Goal: Task Accomplishment & Management: Manage account settings

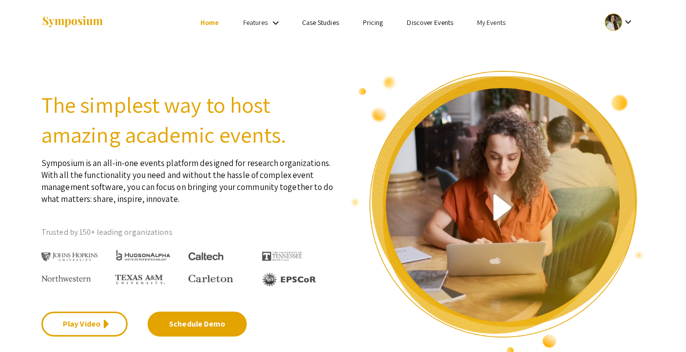
click at [491, 18] on link "My Events" at bounding box center [491, 22] width 28 height 9
click at [491, 40] on button "Events I've organized" at bounding box center [506, 44] width 85 height 24
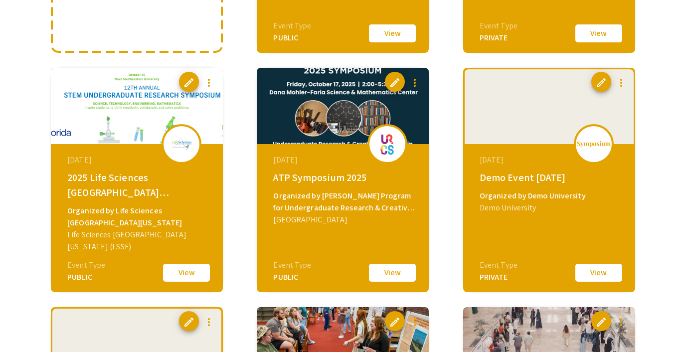
scroll to position [285, 0]
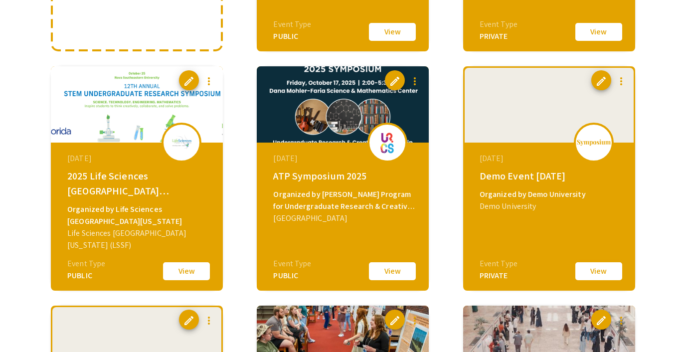
click at [598, 273] on button "View" at bounding box center [599, 271] width 50 height 21
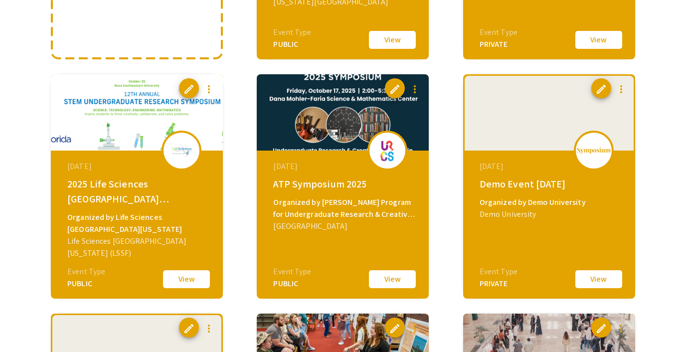
scroll to position [280, 0]
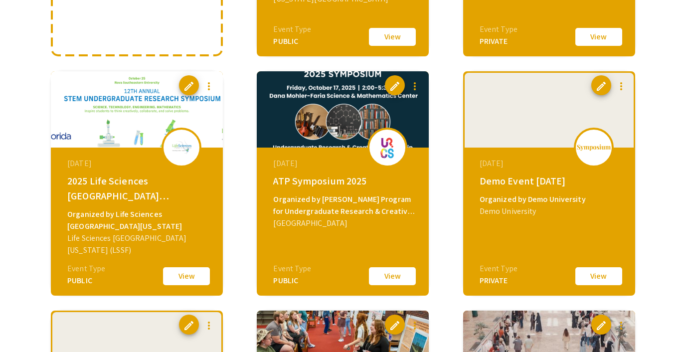
click at [180, 274] on button "View" at bounding box center [186, 276] width 50 height 21
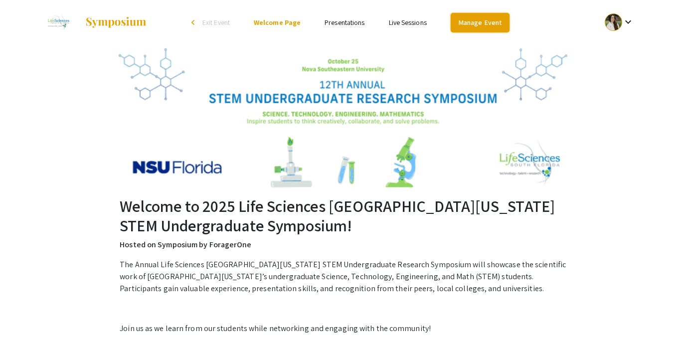
click at [473, 25] on link "Manage Event" at bounding box center [480, 22] width 59 height 19
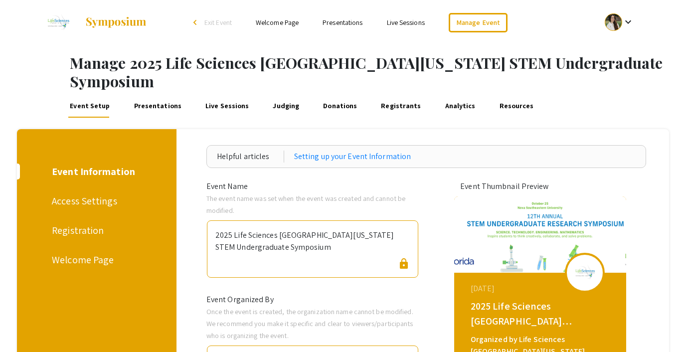
click at [64, 223] on div "Registration" at bounding box center [95, 230] width 86 height 15
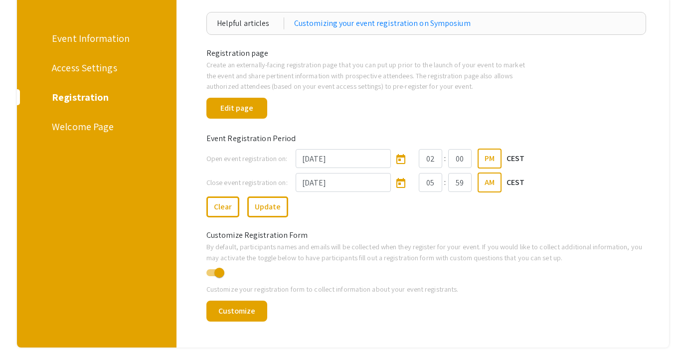
scroll to position [128, 0]
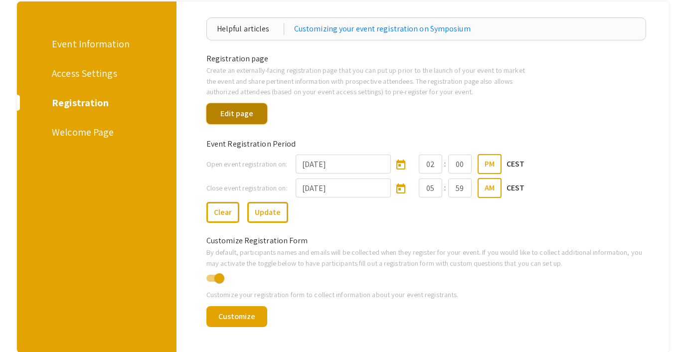
click at [218, 103] on button "Edit page" at bounding box center [236, 113] width 61 height 21
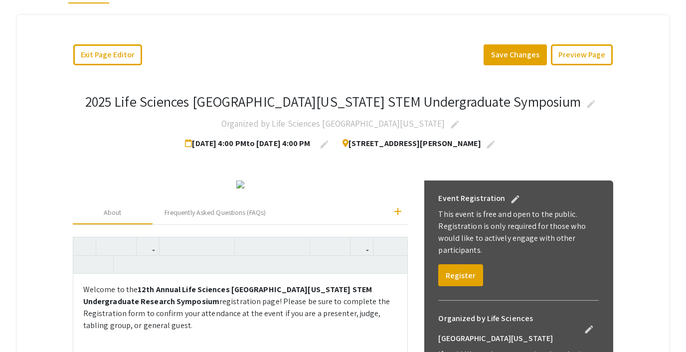
scroll to position [108, 0]
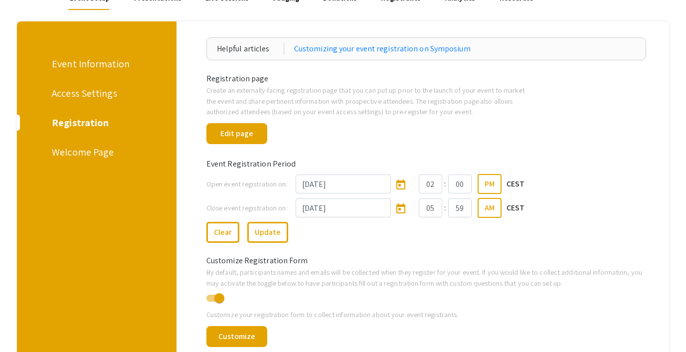
scroll to position [128, 0]
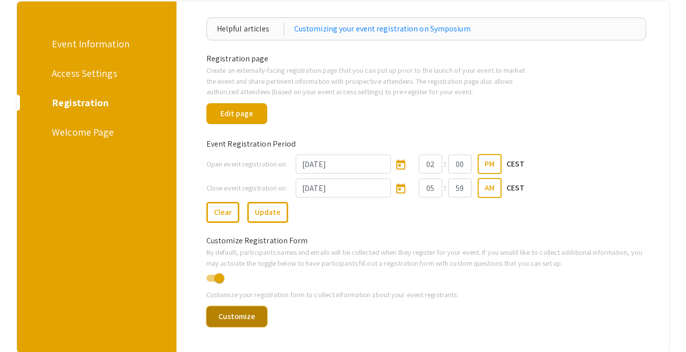
click at [237, 306] on button "Customize" at bounding box center [236, 316] width 61 height 21
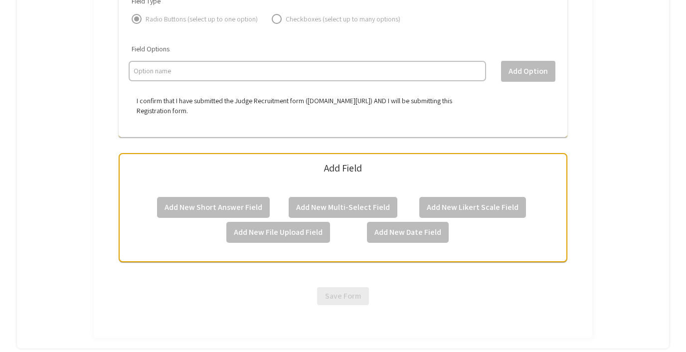
scroll to position [3186, 0]
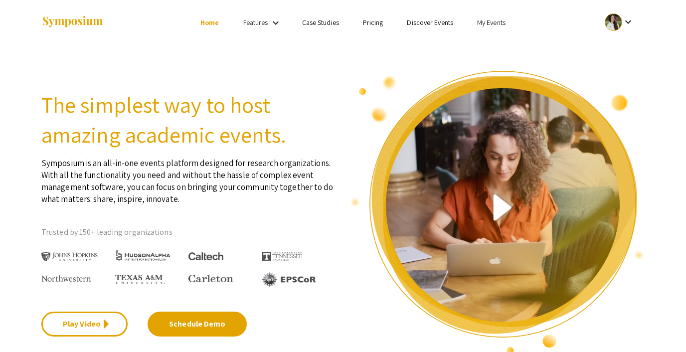
click at [493, 21] on link "My Events" at bounding box center [491, 22] width 28 height 9
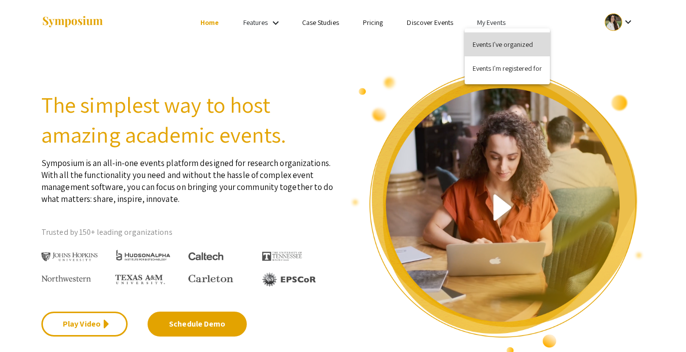
click at [496, 41] on button "Events I've organized" at bounding box center [506, 44] width 85 height 24
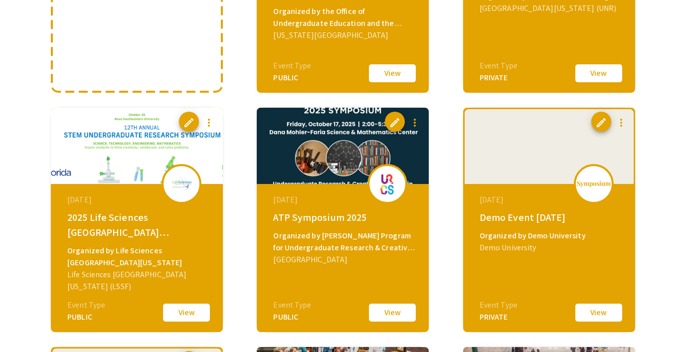
scroll to position [259, 0]
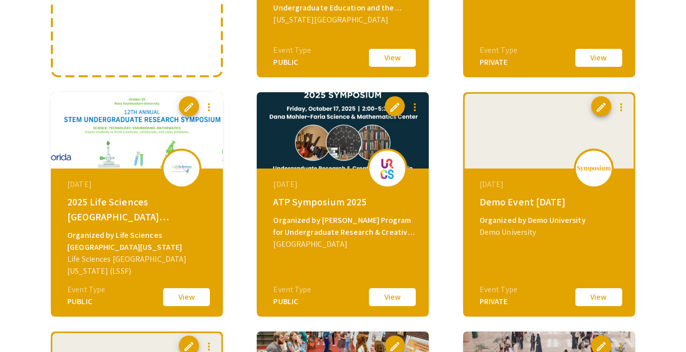
click at [595, 300] on button "View" at bounding box center [599, 297] width 50 height 21
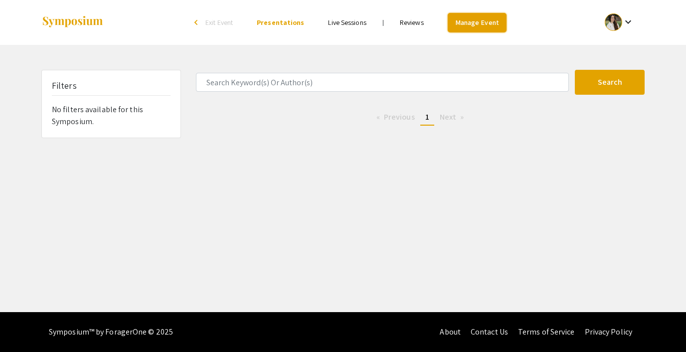
click at [479, 25] on link "Manage Event" at bounding box center [477, 22] width 59 height 19
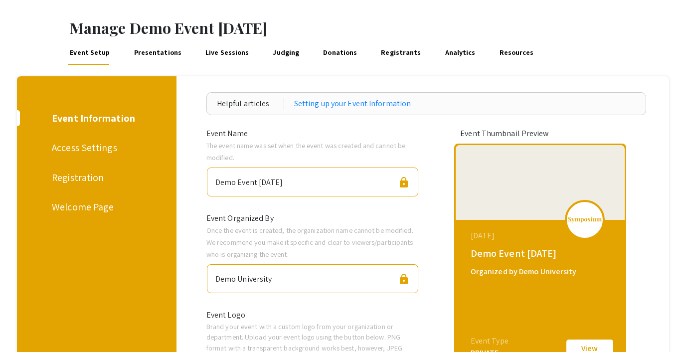
scroll to position [26, 0]
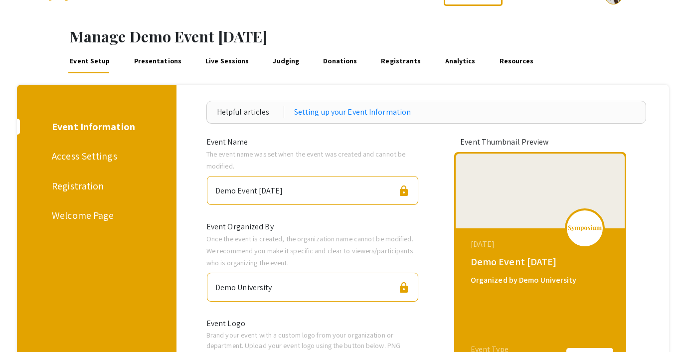
click at [80, 189] on div "Registration" at bounding box center [95, 185] width 86 height 15
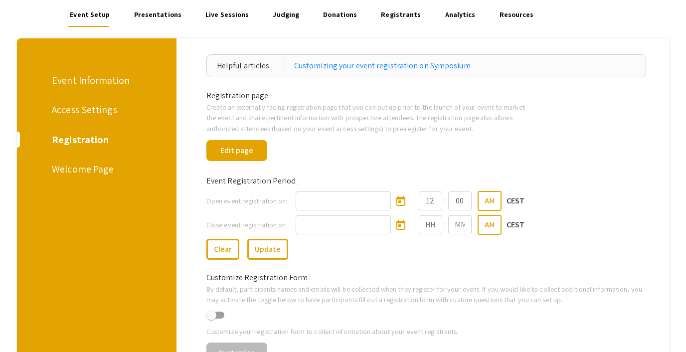
scroll to position [91, 0]
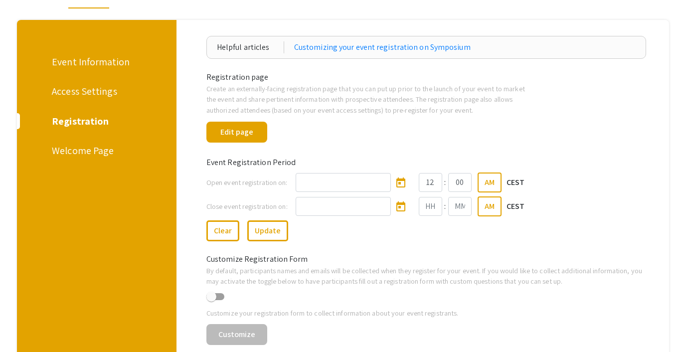
click at [82, 88] on div "Access Settings" at bounding box center [95, 91] width 86 height 15
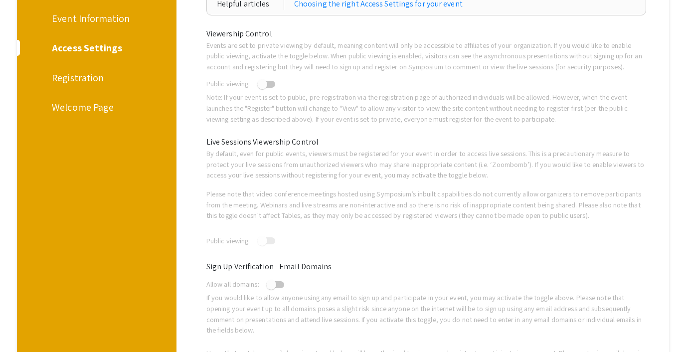
scroll to position [136, 0]
click at [267, 85] on span at bounding box center [262, 83] width 10 height 10
click at [262, 87] on input "checkbox" at bounding box center [262, 87] width 0 height 0
checkbox input "true"
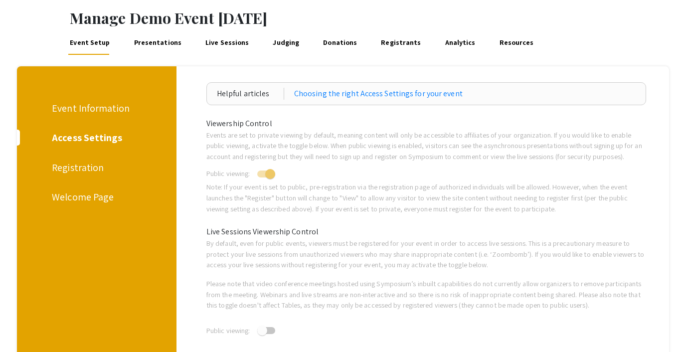
scroll to position [40, 0]
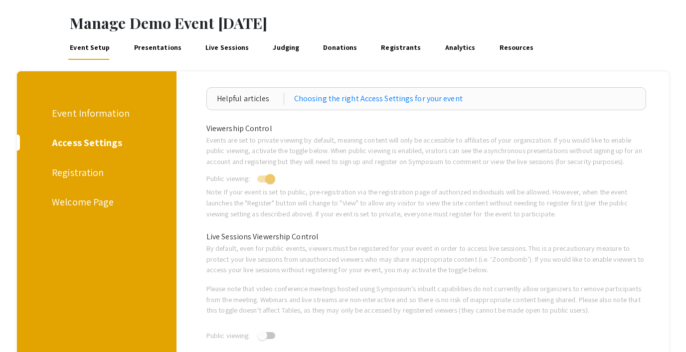
click at [77, 112] on div "Event Information" at bounding box center [95, 113] width 86 height 15
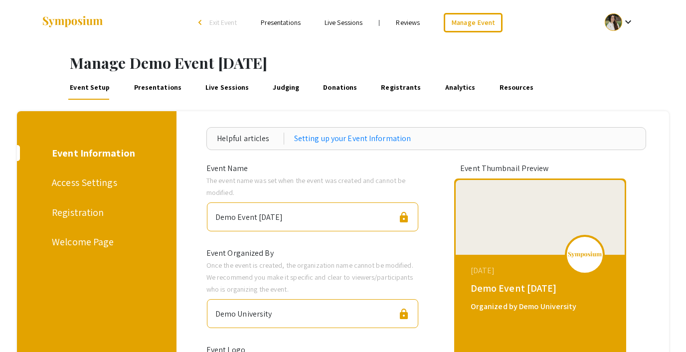
click at [610, 23] on div at bounding box center [613, 21] width 17 height 17
click at [208, 23] on div at bounding box center [343, 176] width 686 height 352
click at [215, 23] on span "Exit Event" at bounding box center [222, 22] width 27 height 9
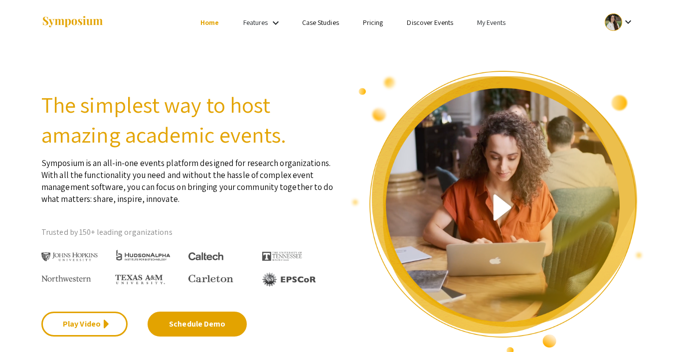
click at [490, 18] on link "My Events" at bounding box center [491, 22] width 28 height 9
click at [493, 38] on button "Events I've organized" at bounding box center [506, 44] width 85 height 24
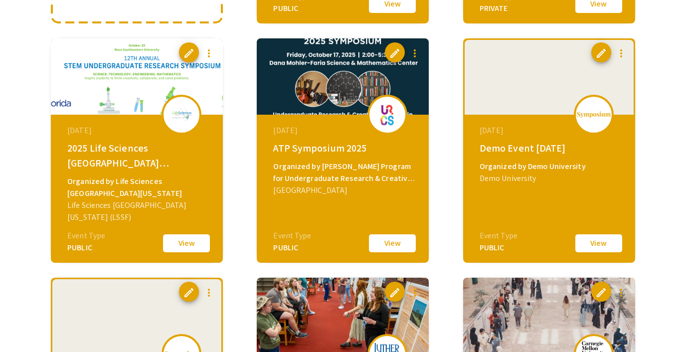
scroll to position [314, 0]
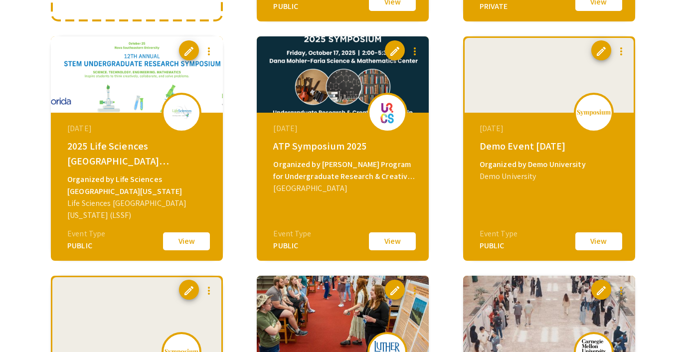
click at [597, 242] on button "View" at bounding box center [599, 241] width 50 height 21
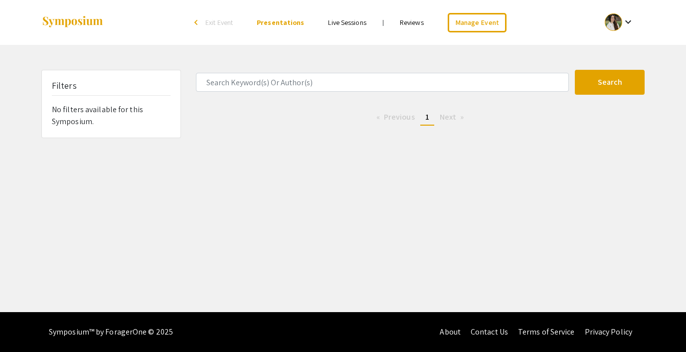
click at [348, 24] on link "Live Sessions" at bounding box center [347, 22] width 38 height 9
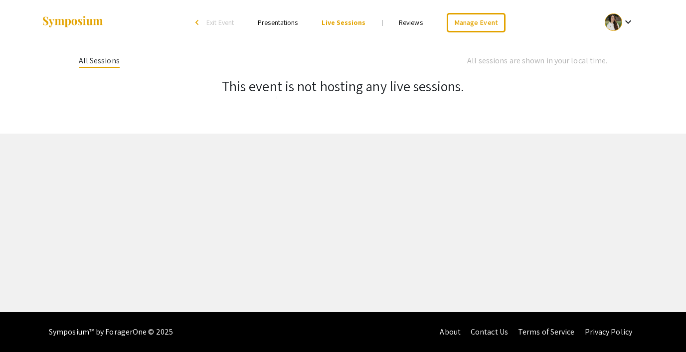
click at [209, 23] on span "Exit Event" at bounding box center [219, 22] width 27 height 9
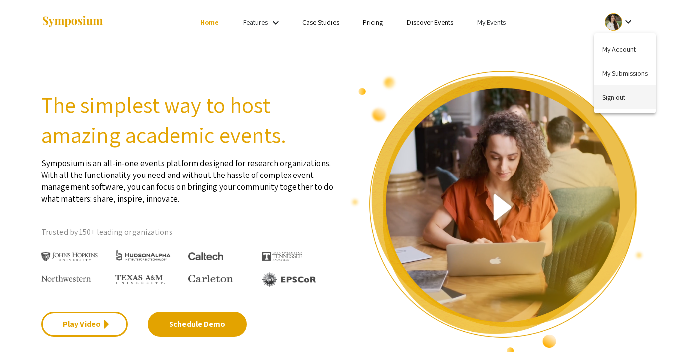
click at [615, 96] on button "Sign out" at bounding box center [624, 97] width 61 height 24
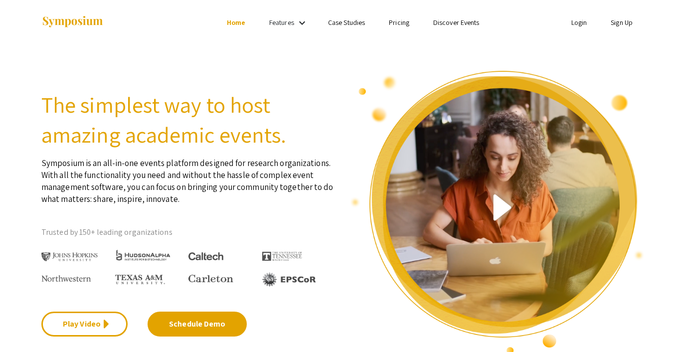
click at [573, 22] on link "Login" at bounding box center [579, 22] width 16 height 9
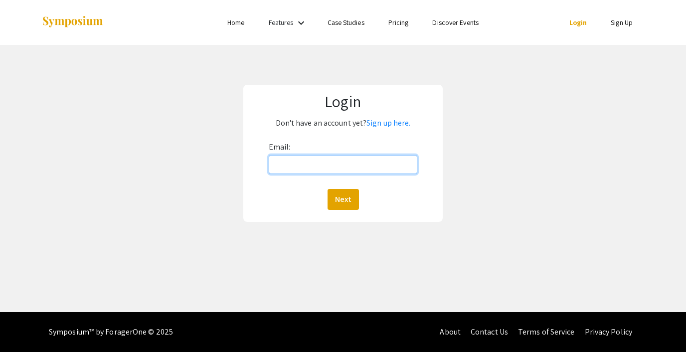
click at [318, 170] on input "Email:" at bounding box center [343, 164] width 149 height 19
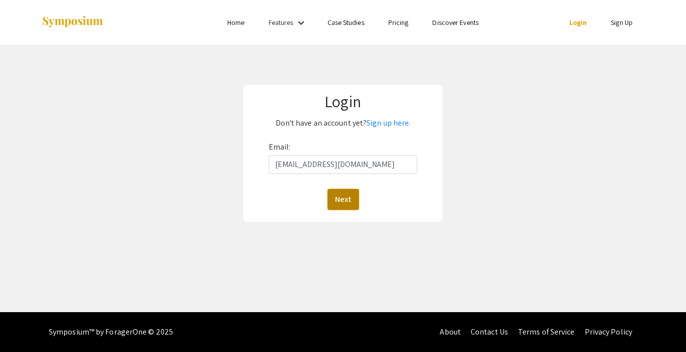
click at [342, 193] on button "Next" at bounding box center [342, 199] width 31 height 21
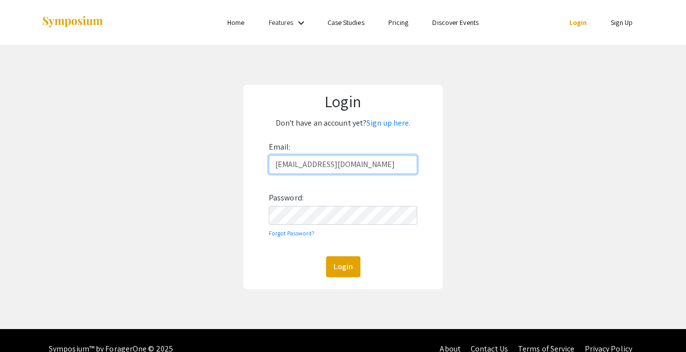
type input "steph@foragerone.com"
click at [354, 170] on input "steph@foragerone.com" at bounding box center [343, 164] width 149 height 19
click at [346, 259] on button "Login" at bounding box center [343, 266] width 34 height 21
